Goal: Task Accomplishment & Management: Use online tool/utility

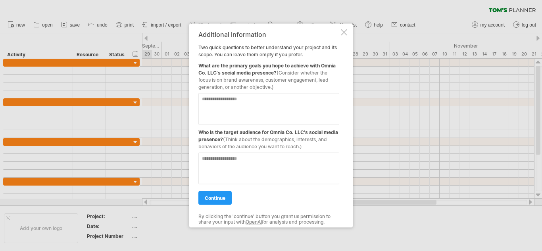
click at [234, 102] on textarea at bounding box center [268, 109] width 141 height 32
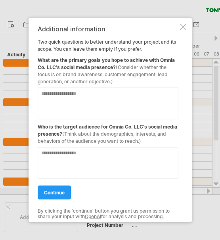
click at [57, 97] on textarea at bounding box center [108, 103] width 141 height 32
type textarea "*"
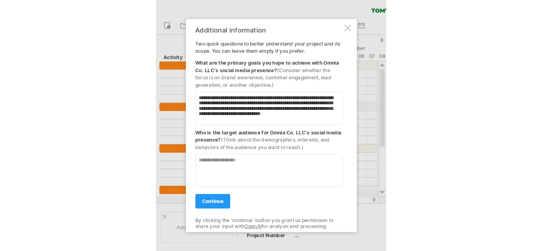
scroll to position [2, 0]
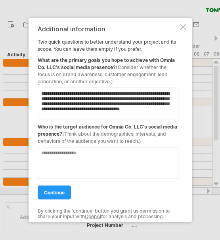
type textarea "**********"
click at [55, 199] on div "**********" at bounding box center [108, 120] width 141 height 190
click at [56, 195] on span "continue" at bounding box center [54, 192] width 21 height 6
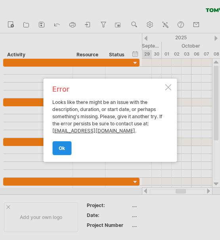
click at [66, 147] on link "ok" at bounding box center [61, 148] width 19 height 14
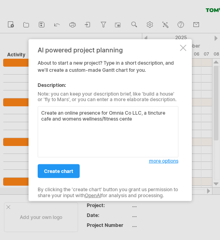
type textarea "Create an online presence for Omnia Co LLC, a tincture cafe and womens wellness…"
click at [59, 172] on span "create chart" at bounding box center [58, 171] width 29 height 6
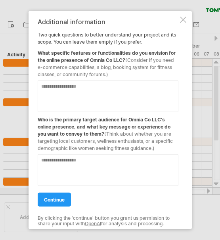
click at [101, 91] on textarea at bounding box center [108, 96] width 141 height 32
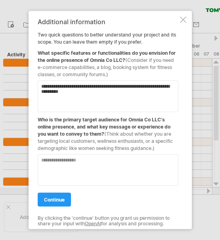
type textarea "**********"
click at [76, 161] on textarea at bounding box center [108, 170] width 141 height 32
type textarea "**********"
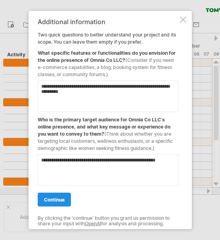
click at [54, 200] on span "continue" at bounding box center [54, 199] width 21 height 6
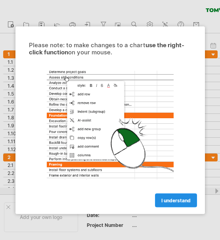
click at [182, 197] on span "I understand" at bounding box center [175, 200] width 29 height 6
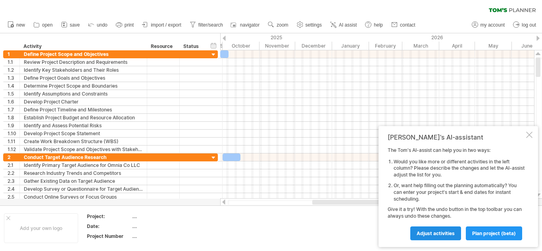
click at [443, 234] on span "Adjust activities" at bounding box center [435, 233] width 38 height 6
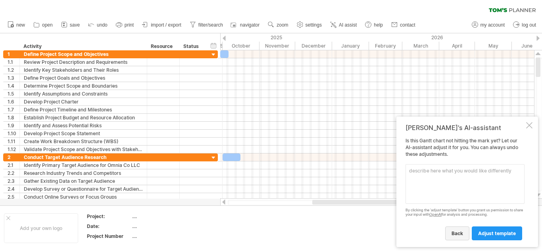
click at [452, 234] on span "back" at bounding box center [456, 233] width 11 height 6
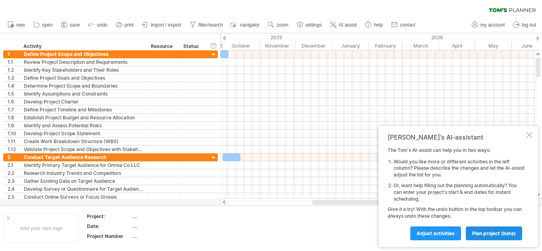
click at [497, 232] on span "plan project (beta)" at bounding box center [494, 233] width 44 height 6
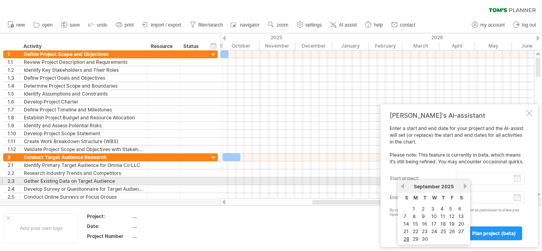
click at [479, 180] on input "start project:" at bounding box center [490, 178] width 69 height 13
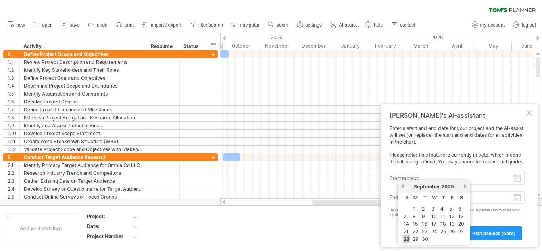
click at [406, 238] on link "28" at bounding box center [406, 239] width 8 height 8
type input "********"
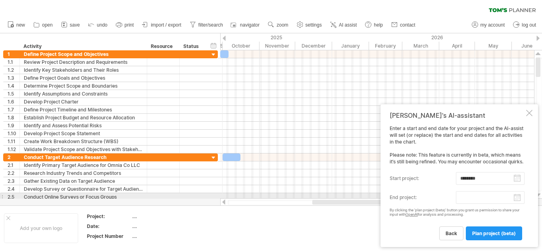
click at [476, 198] on body "progress(100%) Trying to reach [DOMAIN_NAME] Connected again... 0% clear filter…" at bounding box center [271, 126] width 542 height 253
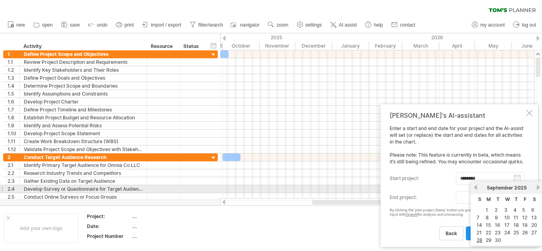
click at [538, 187] on link "next" at bounding box center [538, 187] width 6 height 6
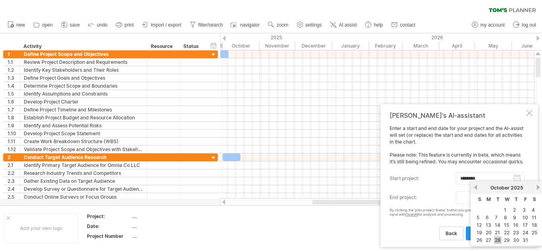
click at [498, 239] on link "28" at bounding box center [498, 240] width 8 height 8
type input "********"
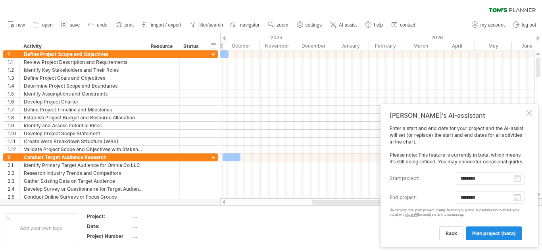
click at [488, 232] on span "plan project (beta)" at bounding box center [494, 233] width 44 height 6
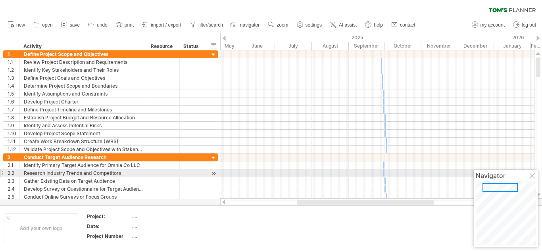
click at [532, 176] on div at bounding box center [532, 176] width 6 height 6
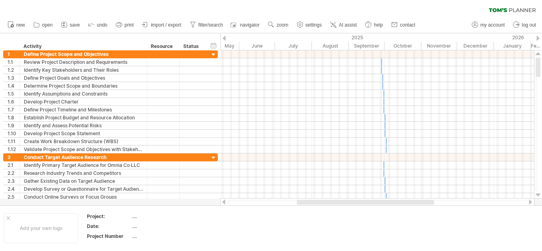
drag, startPoint x: 343, startPoint y: 24, endPoint x: 279, endPoint y: 54, distance: 70.1
click at [279, 54] on div "Trying to reach [DOMAIN_NAME] Connected again... 0% clear filter new 1" at bounding box center [271, 125] width 542 height 251
click at [278, 203] on div at bounding box center [377, 202] width 299 height 5
click at [264, 205] on div at bounding box center [377, 202] width 299 height 5
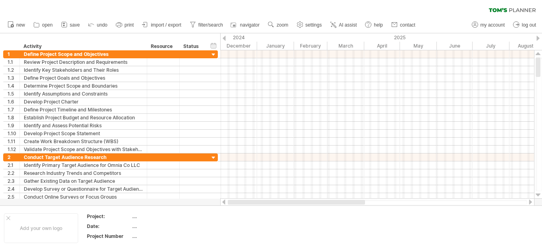
drag, startPoint x: 328, startPoint y: 202, endPoint x: 246, endPoint y: 203, distance: 81.3
click at [246, 203] on div at bounding box center [296, 202] width 137 height 5
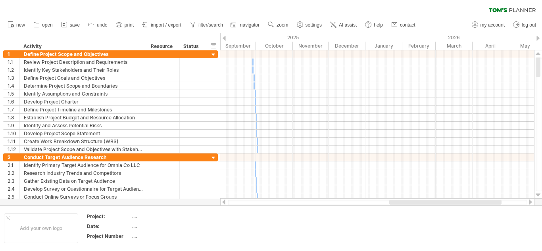
drag, startPoint x: 324, startPoint y: 201, endPoint x: 425, endPoint y: 203, distance: 100.3
click at [425, 203] on div at bounding box center [445, 202] width 112 height 5
click at [98, 25] on span "undo" at bounding box center [102, 25] width 11 height 6
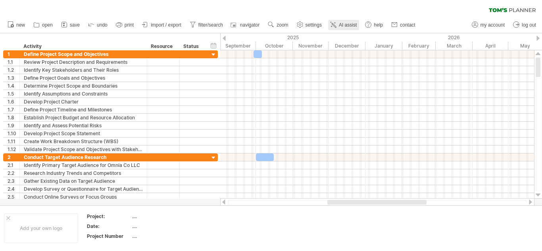
click at [349, 27] on span "AI assist" at bounding box center [348, 25] width 18 height 6
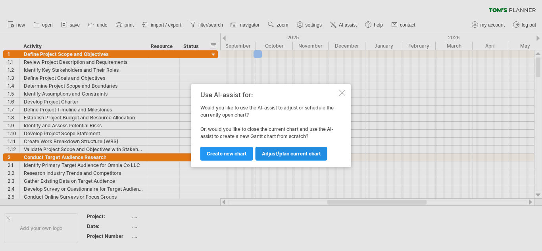
click at [292, 156] on span "Adjust/plan current chart" at bounding box center [291, 154] width 59 height 6
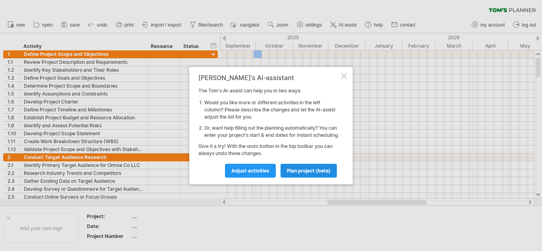
click at [298, 174] on span "plan project (beta)" at bounding box center [309, 171] width 44 height 6
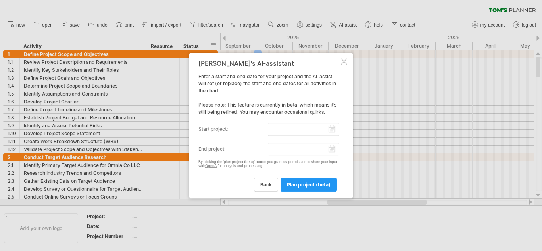
click at [333, 132] on input "start project:" at bounding box center [304, 129] width 72 height 13
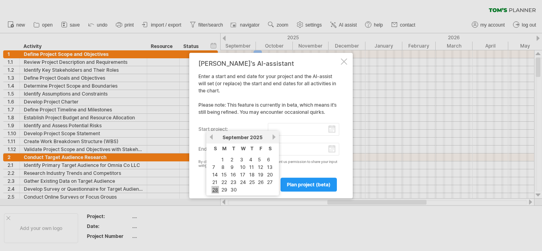
click at [216, 189] on link "28" at bounding box center [215, 190] width 8 height 8
type input "********"
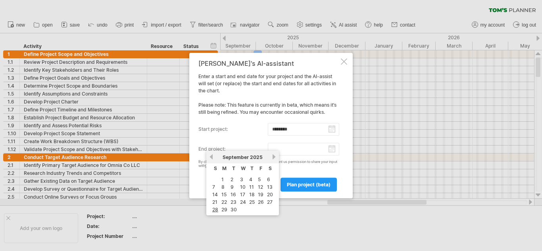
click at [331, 150] on input "end project:" at bounding box center [304, 149] width 72 height 13
click at [274, 157] on link "next" at bounding box center [274, 157] width 6 height 6
click at [272, 157] on link "next" at bounding box center [274, 157] width 6 height 6
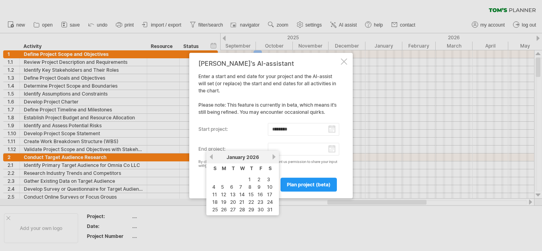
click at [272, 157] on link "next" at bounding box center [274, 157] width 6 height 6
click at [272, 157] on link "next" at bounding box center [273, 157] width 6 height 6
click at [272, 157] on link "next" at bounding box center [274, 157] width 6 height 6
click at [235, 210] on link "28" at bounding box center [234, 210] width 8 height 8
type input "********"
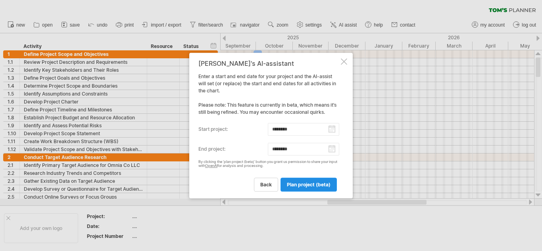
click at [305, 186] on span "plan project (beta)" at bounding box center [309, 185] width 44 height 6
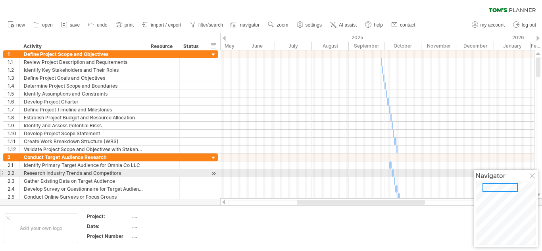
click at [531, 174] on div at bounding box center [532, 176] width 6 height 6
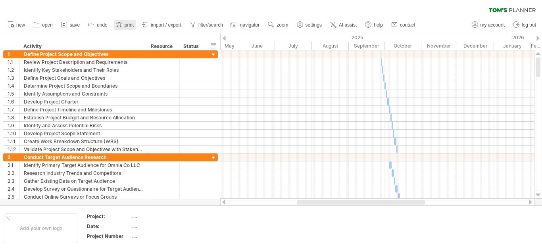
click at [124, 25] on link "print" at bounding box center [125, 25] width 22 height 10
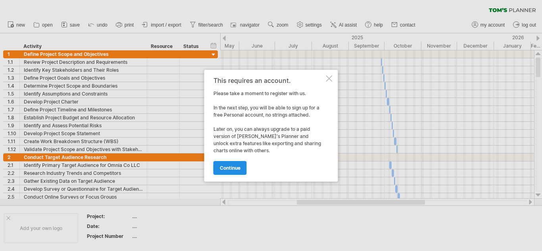
click at [234, 168] on span "continue" at bounding box center [230, 168] width 21 height 6
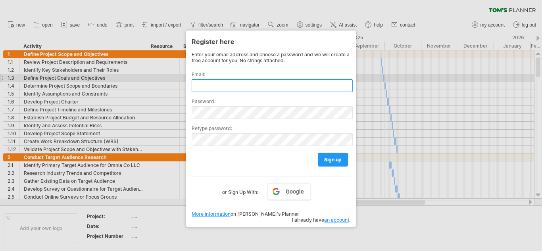
click at [233, 80] on input "text" at bounding box center [272, 85] width 161 height 13
type input "**********"
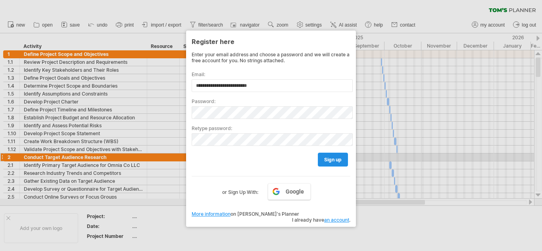
click at [329, 159] on span "sign up" at bounding box center [332, 160] width 17 height 6
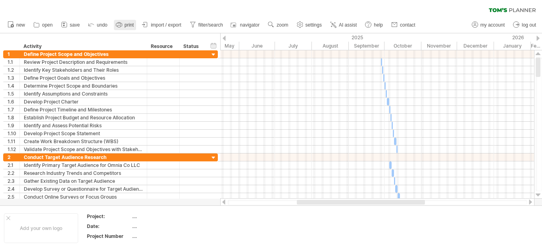
click at [127, 24] on span "print" at bounding box center [128, 25] width 9 height 6
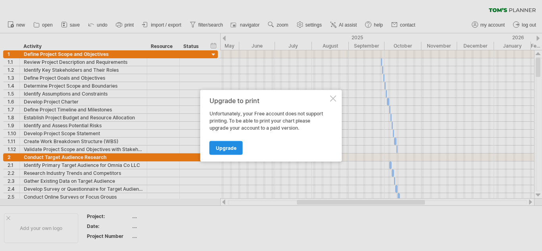
click at [224, 149] on span "Upgrade" at bounding box center [226, 148] width 21 height 6
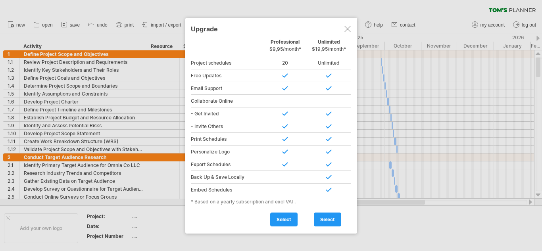
click at [349, 29] on div at bounding box center [347, 29] width 6 height 6
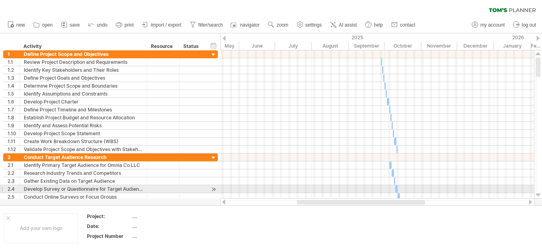
click at [539, 193] on div at bounding box center [537, 195] width 5 height 6
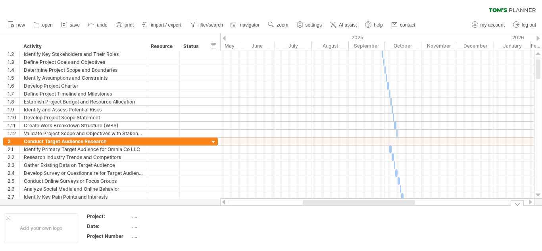
click at [306, 236] on td at bounding box center [298, 228] width 63 height 31
click at [8, 218] on div at bounding box center [8, 218] width 4 height 4
click at [516, 205] on div at bounding box center [516, 203] width 13 height 6
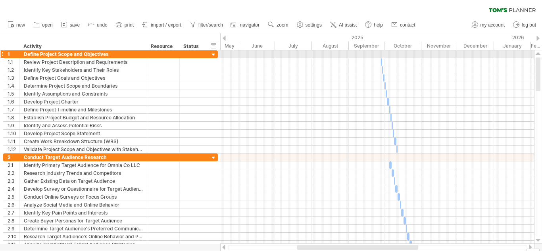
drag, startPoint x: 538, startPoint y: 83, endPoint x: 541, endPoint y: 55, distance: 27.9
click at [541, 55] on div at bounding box center [538, 146] width 8 height 193
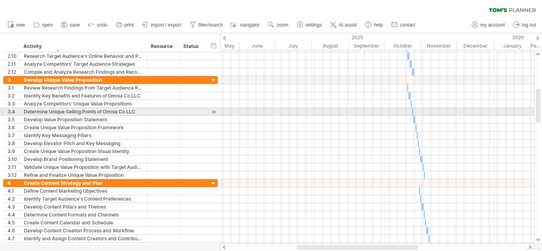
drag, startPoint x: 539, startPoint y: 78, endPoint x: 541, endPoint y: 109, distance: 31.4
click at [541, 109] on div at bounding box center [538, 146] width 6 height 179
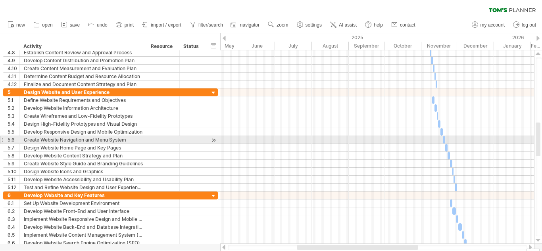
drag, startPoint x: 539, startPoint y: 106, endPoint x: 540, endPoint y: 140, distance: 33.7
click at [540, 140] on div at bounding box center [538, 146] width 6 height 179
